Goal: Find specific page/section: Find specific page/section

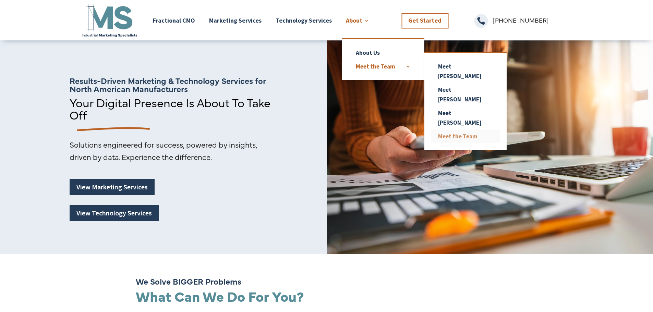
click at [448, 130] on link "Meet the Team" at bounding box center [465, 137] width 69 height 14
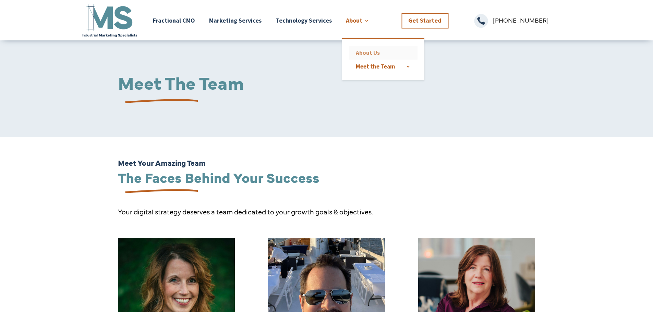
click at [363, 49] on link "About Us" at bounding box center [383, 53] width 69 height 14
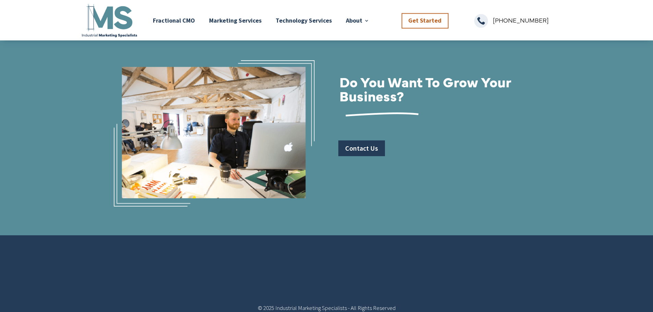
scroll to position [993, 0]
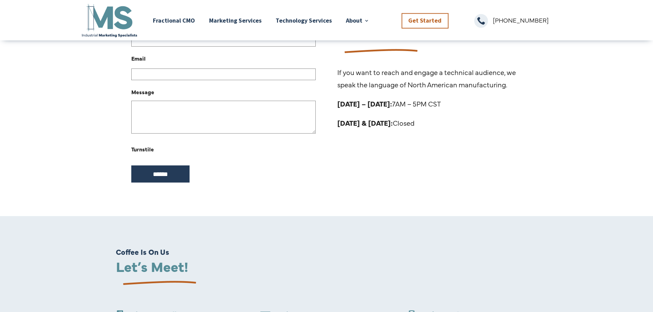
scroll to position [175, 0]
